Goal: Task Accomplishment & Management: Manage account settings

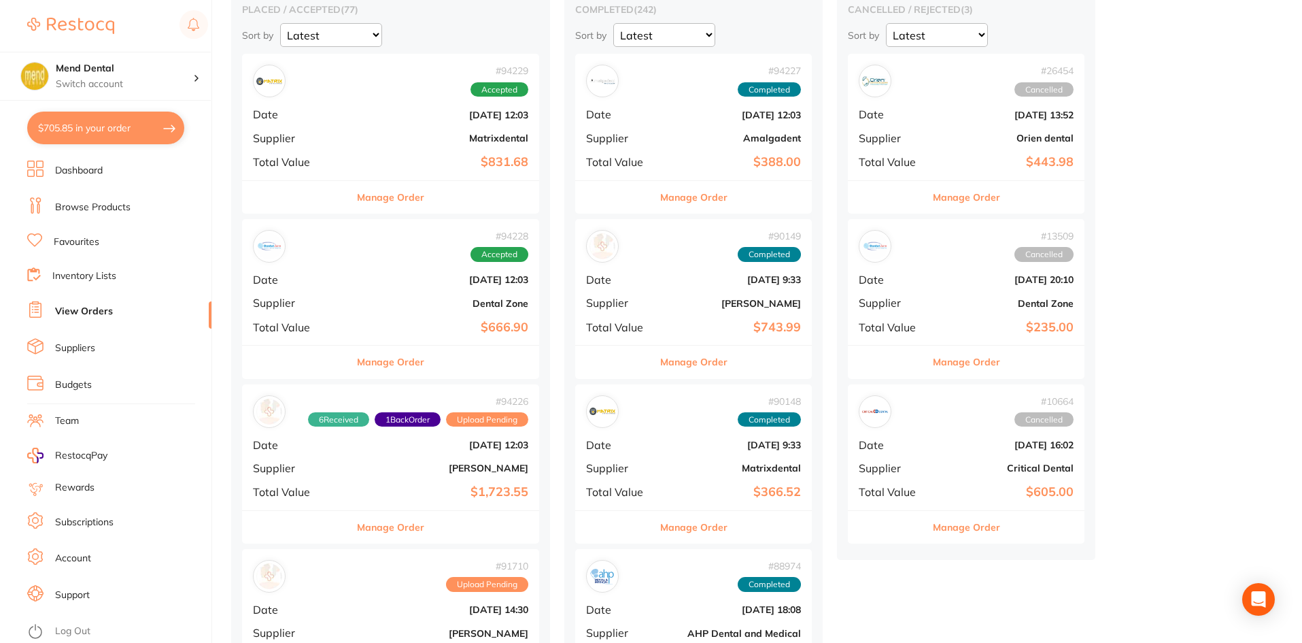
click at [378, 201] on button "Manage Order" at bounding box center [390, 197] width 67 height 33
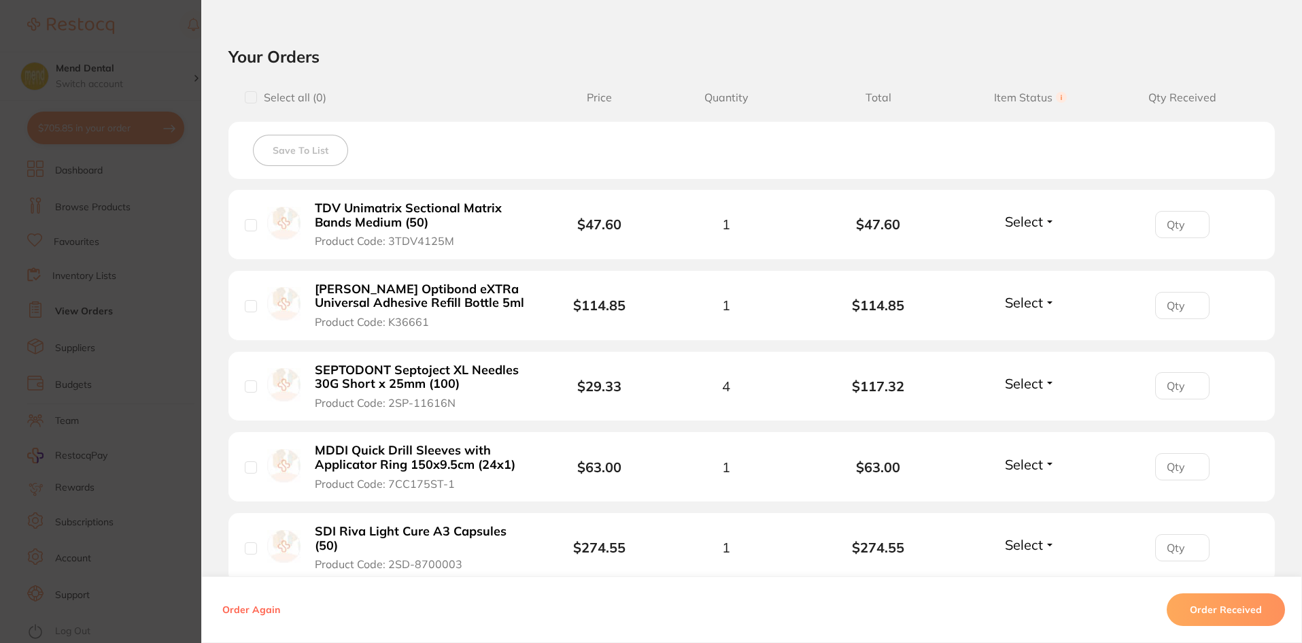
scroll to position [680, 0]
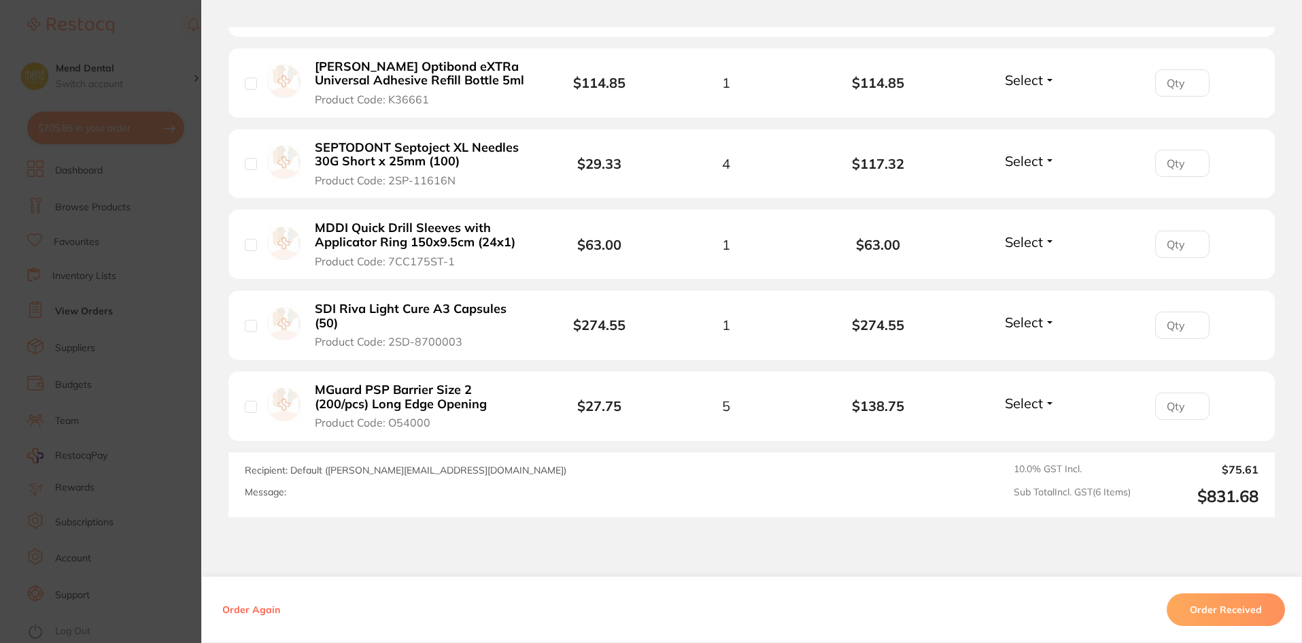
click at [1006, 93] on div "Select Received Back Order" at bounding box center [1030, 82] width 58 height 22
click at [1007, 93] on div "Select Received Back Order" at bounding box center [1030, 82] width 58 height 22
click at [1015, 80] on span "Select" at bounding box center [1024, 79] width 38 height 17
click at [1017, 105] on span "Received" at bounding box center [1030, 109] width 35 height 10
click at [1025, 163] on span "Select" at bounding box center [1024, 160] width 38 height 17
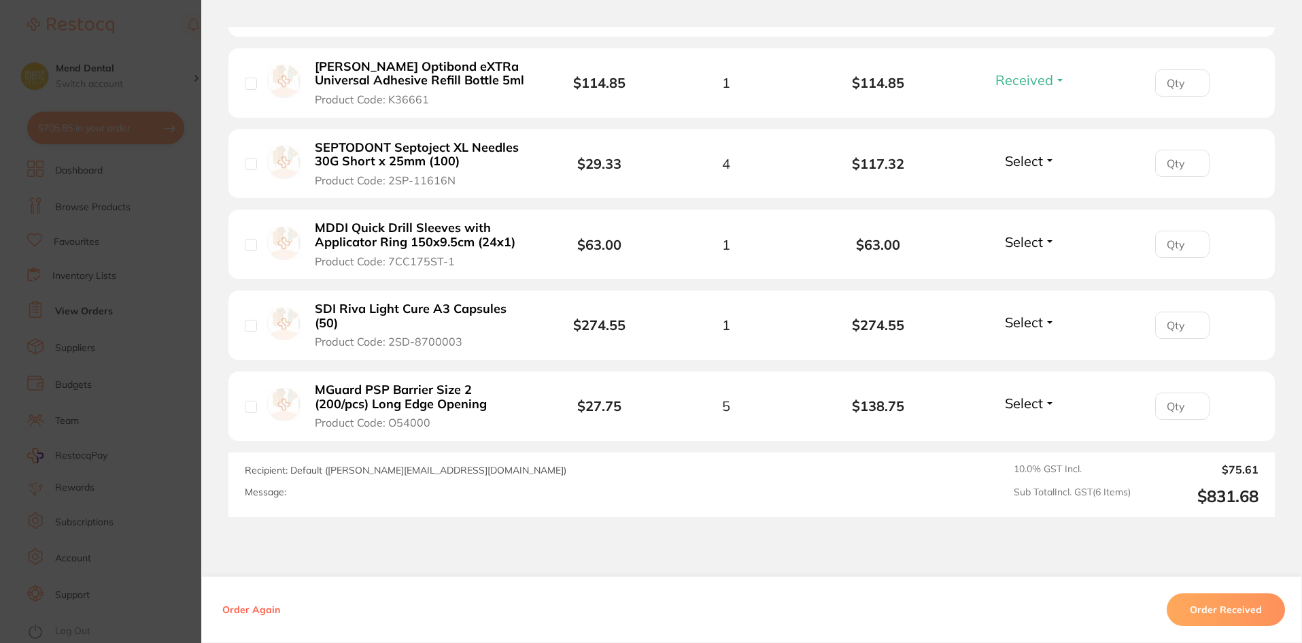
click at [1037, 166] on span "Select" at bounding box center [1024, 160] width 38 height 17
click at [1027, 209] on span "Back Order" at bounding box center [1030, 211] width 41 height 10
click at [1191, 160] on input "1" at bounding box center [1182, 163] width 54 height 27
type input "2"
click at [1191, 160] on input "2" at bounding box center [1182, 163] width 54 height 27
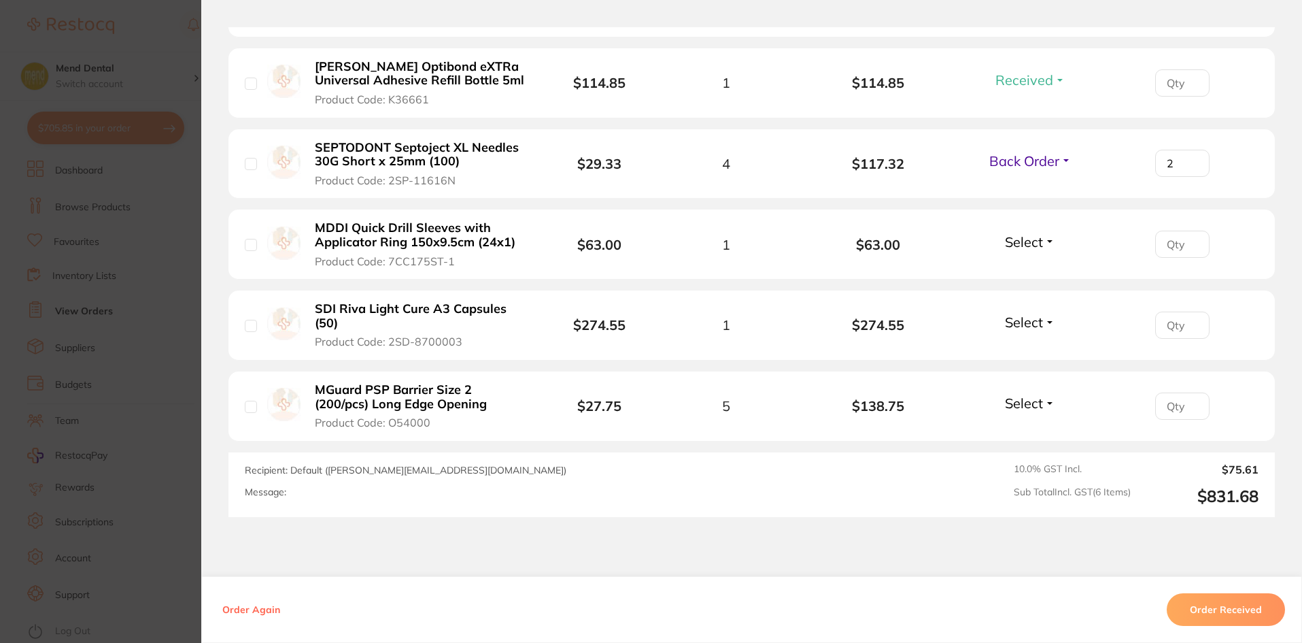
click at [1039, 237] on span "Select" at bounding box center [1024, 241] width 38 height 17
click at [1024, 270] on span "Received" at bounding box center [1030, 271] width 35 height 10
click at [1029, 322] on span "Select" at bounding box center [1024, 321] width 38 height 17
click at [1035, 328] on span "Select" at bounding box center [1024, 321] width 38 height 17
click at [1029, 375] on span "Back Order" at bounding box center [1030, 372] width 41 height 10
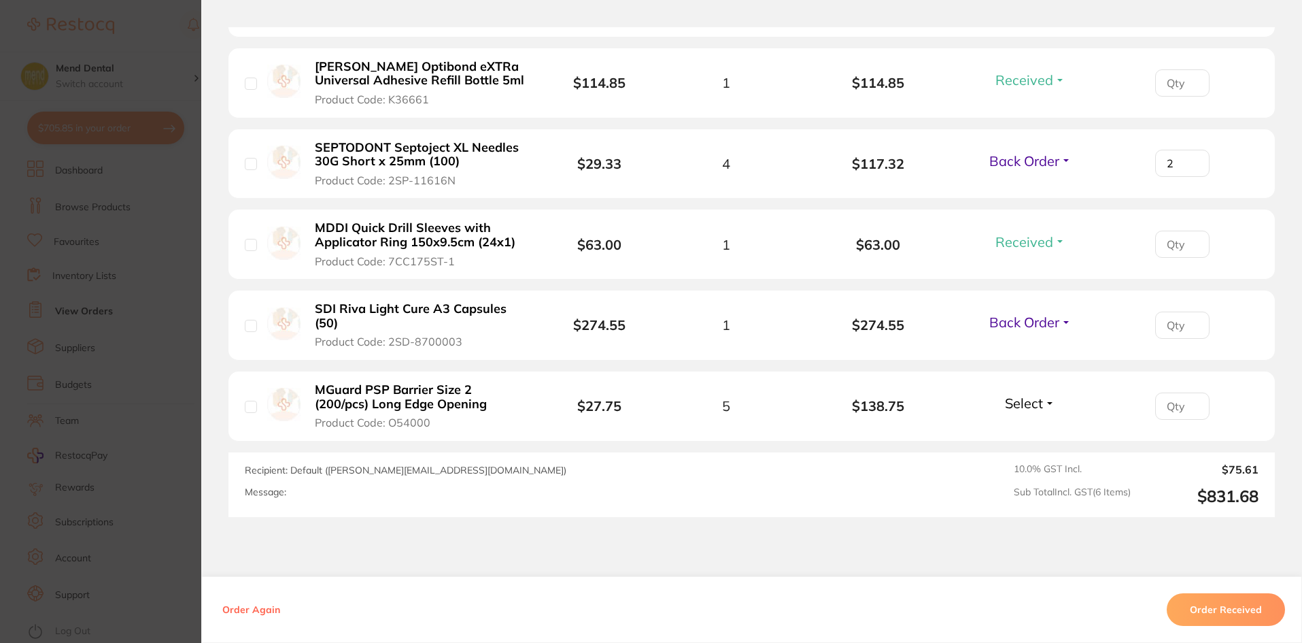
click at [1025, 403] on span "Select" at bounding box center [1024, 402] width 38 height 17
click at [1025, 433] on span "Received" at bounding box center [1030, 432] width 35 height 10
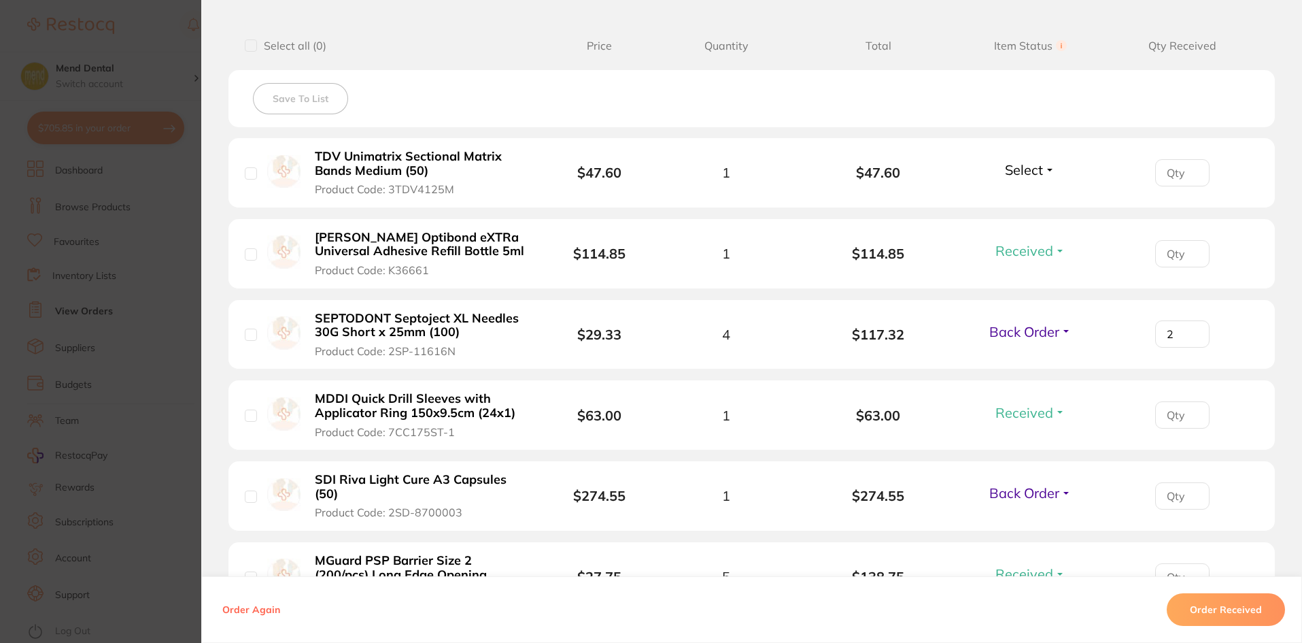
scroll to position [476, 0]
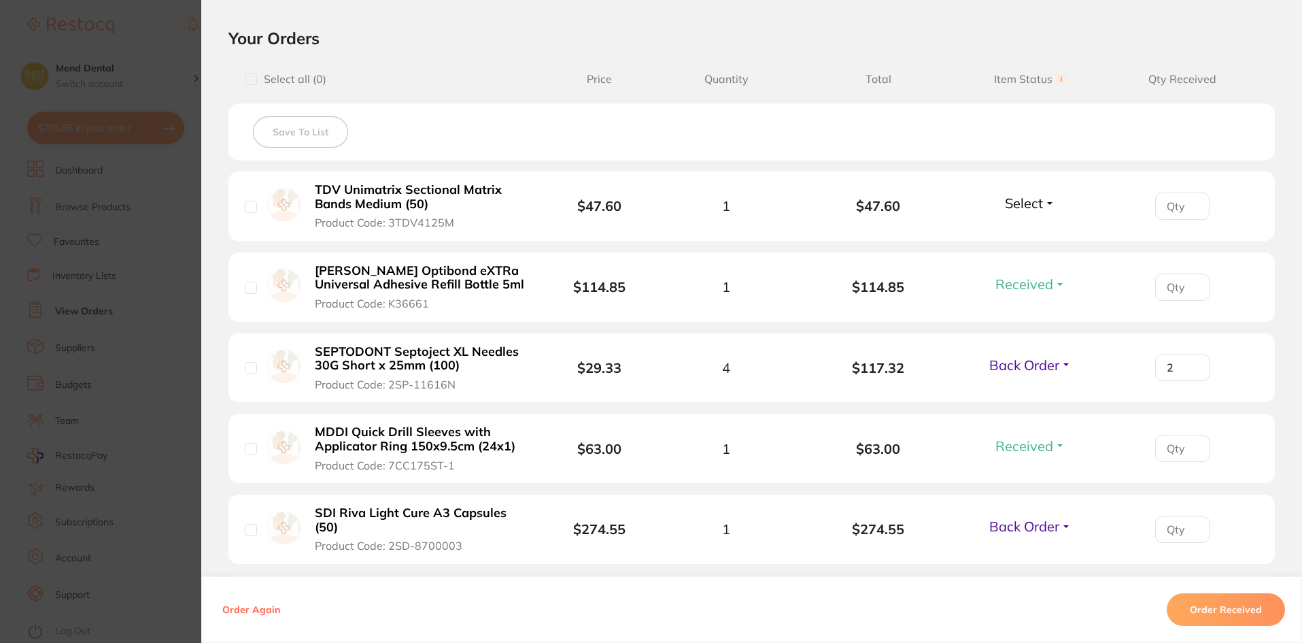
click at [1025, 207] on span "Select" at bounding box center [1024, 202] width 38 height 17
click at [1025, 227] on span "Received" at bounding box center [1030, 232] width 35 height 10
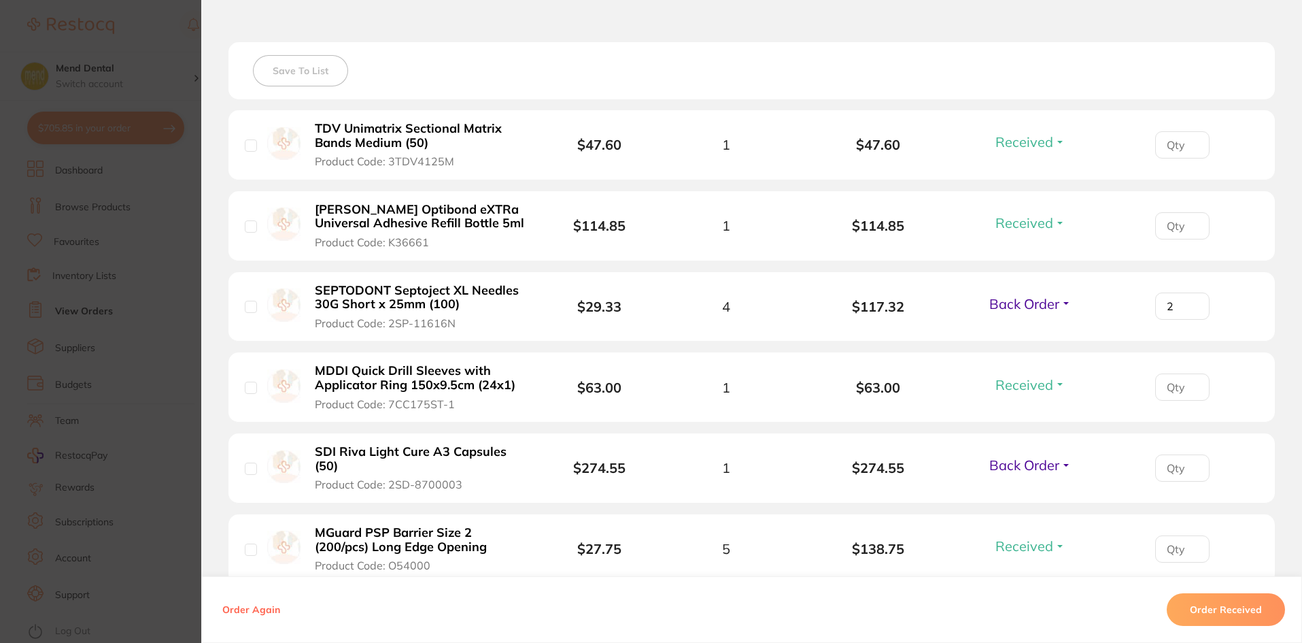
scroll to position [680, 0]
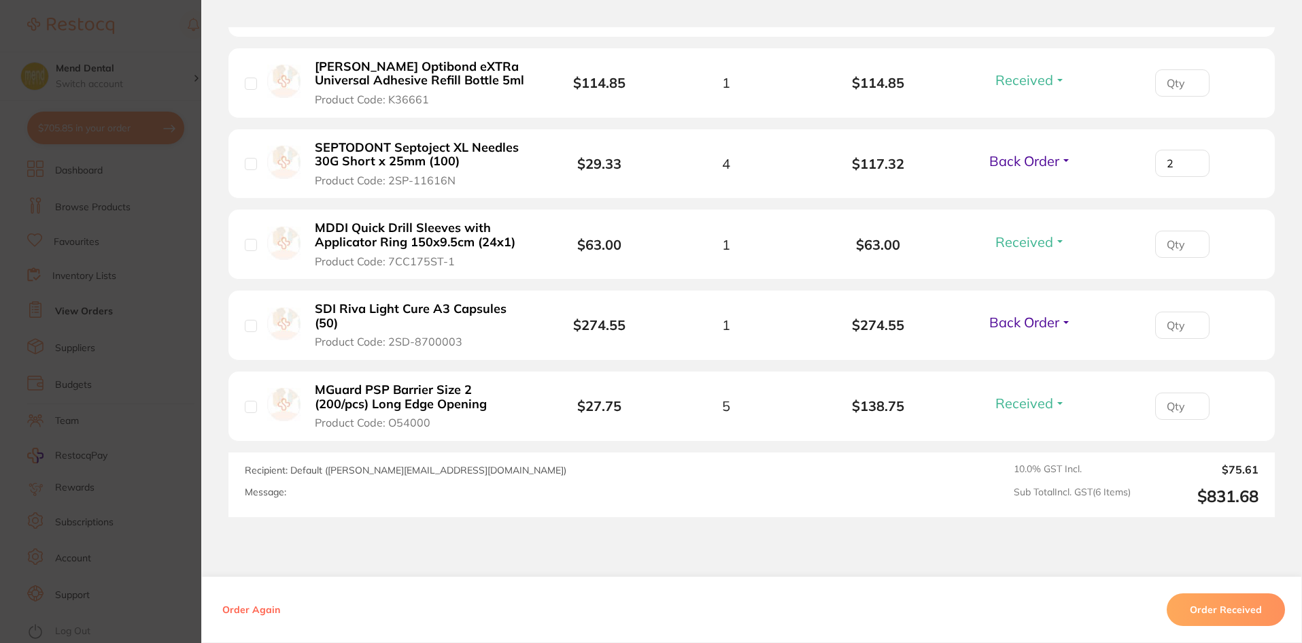
click at [192, 539] on section "Order ID: Restocq- 94229 Order Information 4 Received 2 Back Orders Accepted Or…" at bounding box center [651, 321] width 1302 height 643
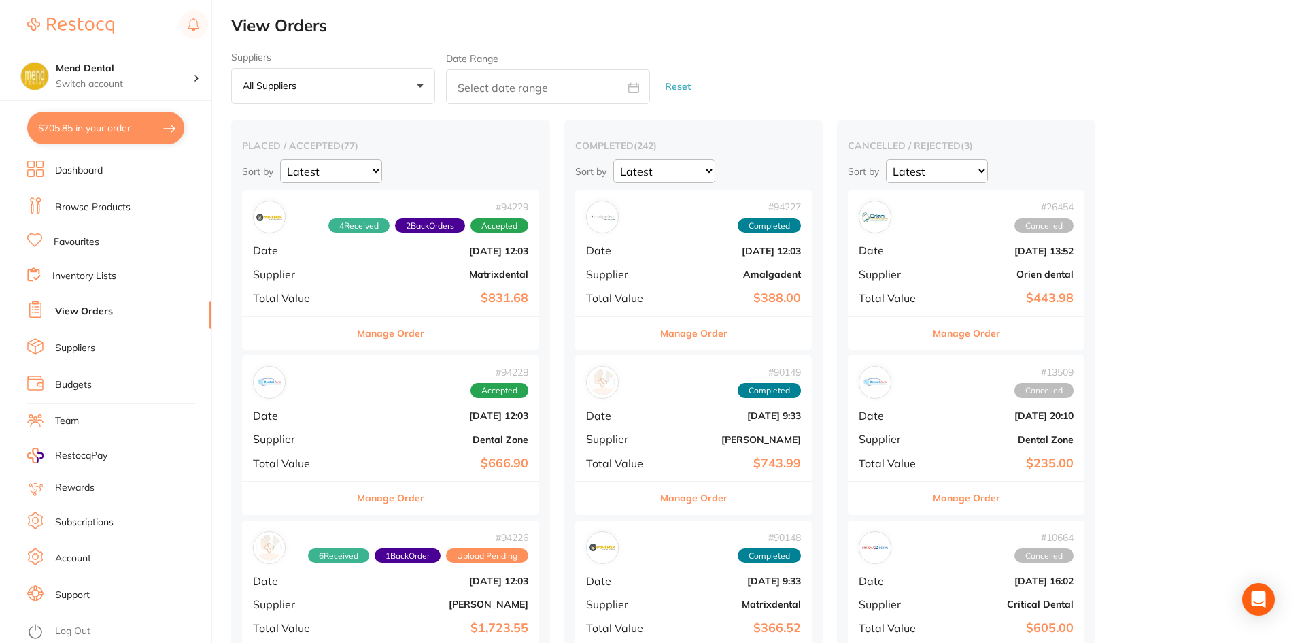
click at [407, 333] on button "Manage Order" at bounding box center [390, 333] width 67 height 33
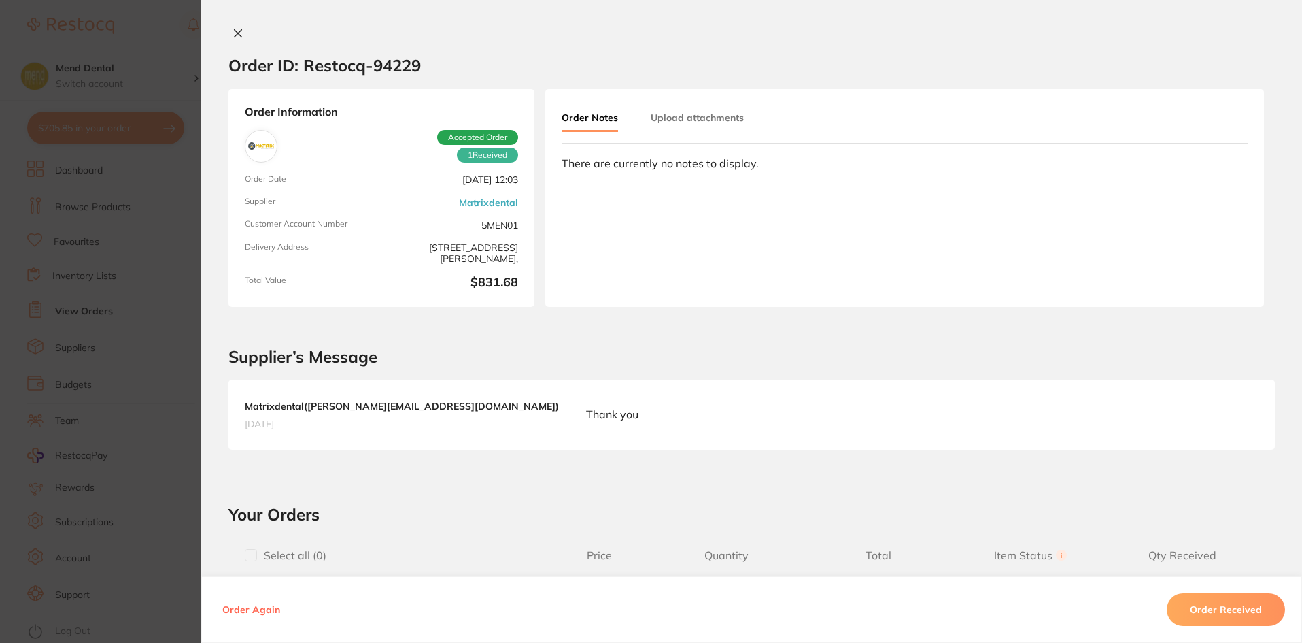
type input "2"
